Goal: Task Accomplishment & Management: Complete application form

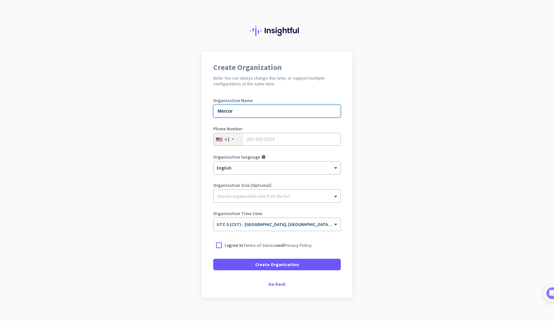
type input "Mercor"
type input "8"
click at [294, 142] on input "8328" at bounding box center [277, 139] width 128 height 13
type input "8328199424"
click at [298, 228] on div "× UTC-5 (CST) - [GEOGRAPHIC_DATA], [GEOGRAPHIC_DATA], [GEOGRAPHIC_DATA], [GEOGR…" at bounding box center [277, 224] width 127 height 13
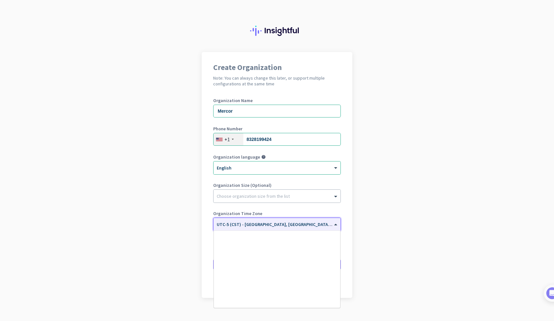
scroll to position [318, 0]
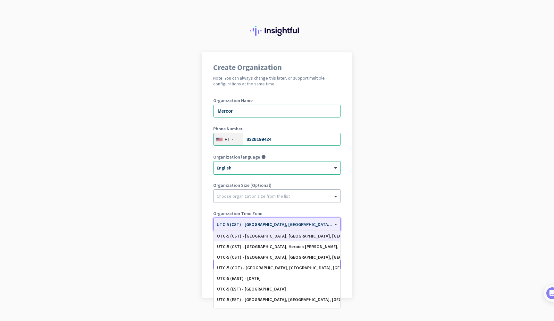
click at [300, 235] on div "UTC-5 (CST) - [GEOGRAPHIC_DATA], [GEOGRAPHIC_DATA], [GEOGRAPHIC_DATA], [GEOGRAP…" at bounding box center [277, 235] width 120 height 5
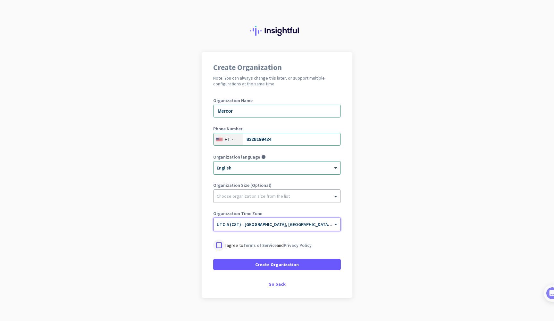
click at [217, 246] on div at bounding box center [219, 245] width 12 height 12
click at [256, 267] on span at bounding box center [277, 264] width 128 height 15
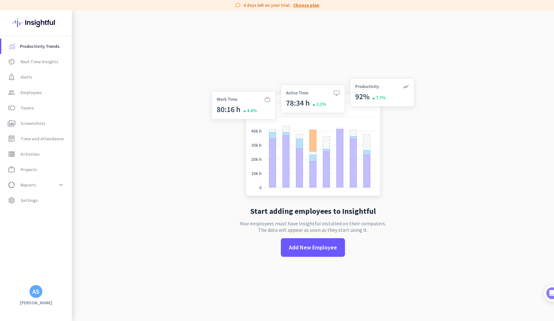
click at [310, 5] on link "Choose plan" at bounding box center [307, 5] width 26 height 6
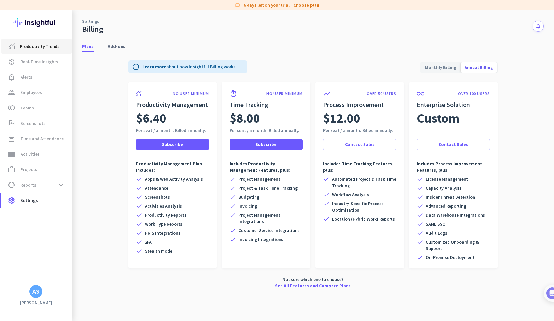
click at [49, 47] on span "Productivity Trends" at bounding box center [40, 46] width 40 height 8
